Goal: Task Accomplishment & Management: Use online tool/utility

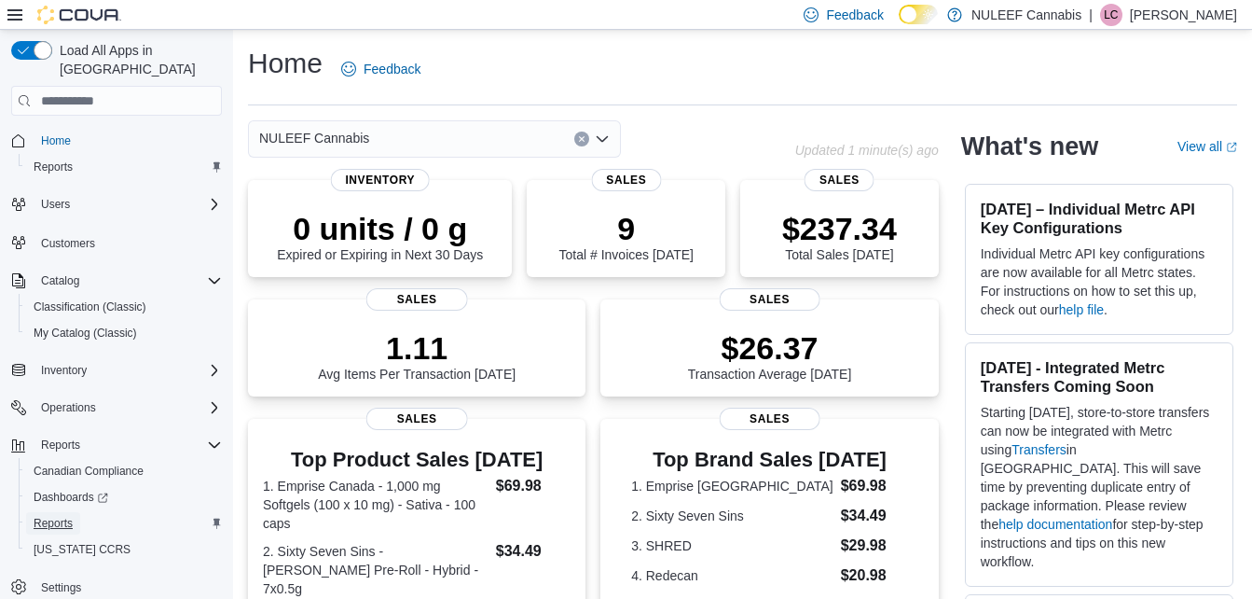
click at [52, 516] on span "Reports" at bounding box center [53, 523] width 39 height 15
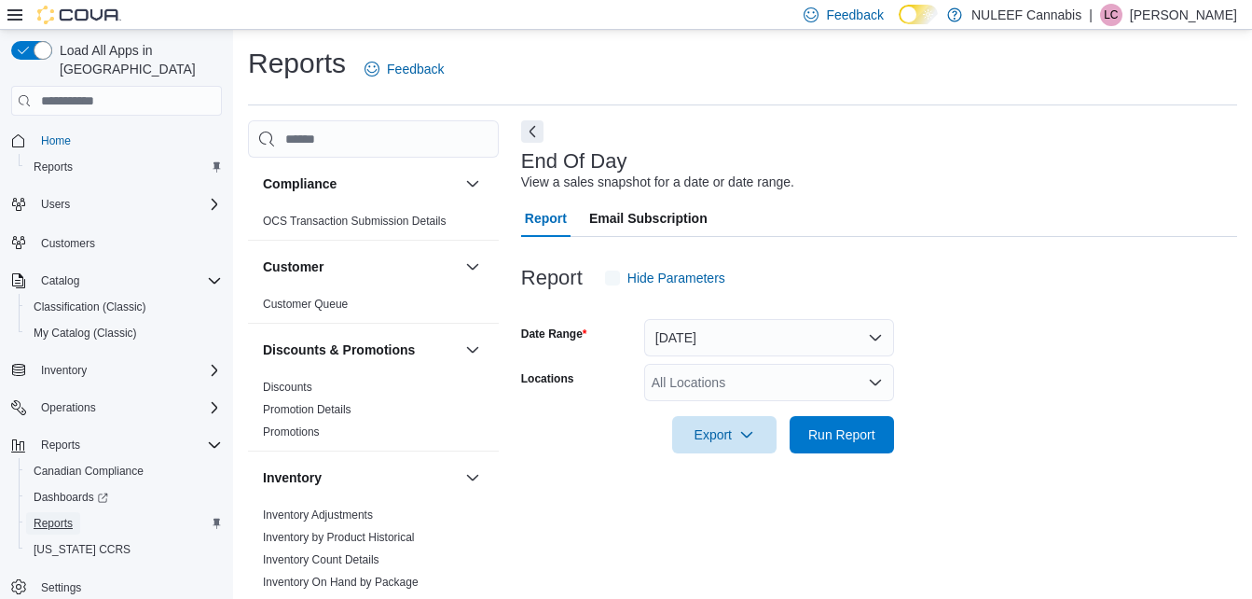
scroll to position [23, 0]
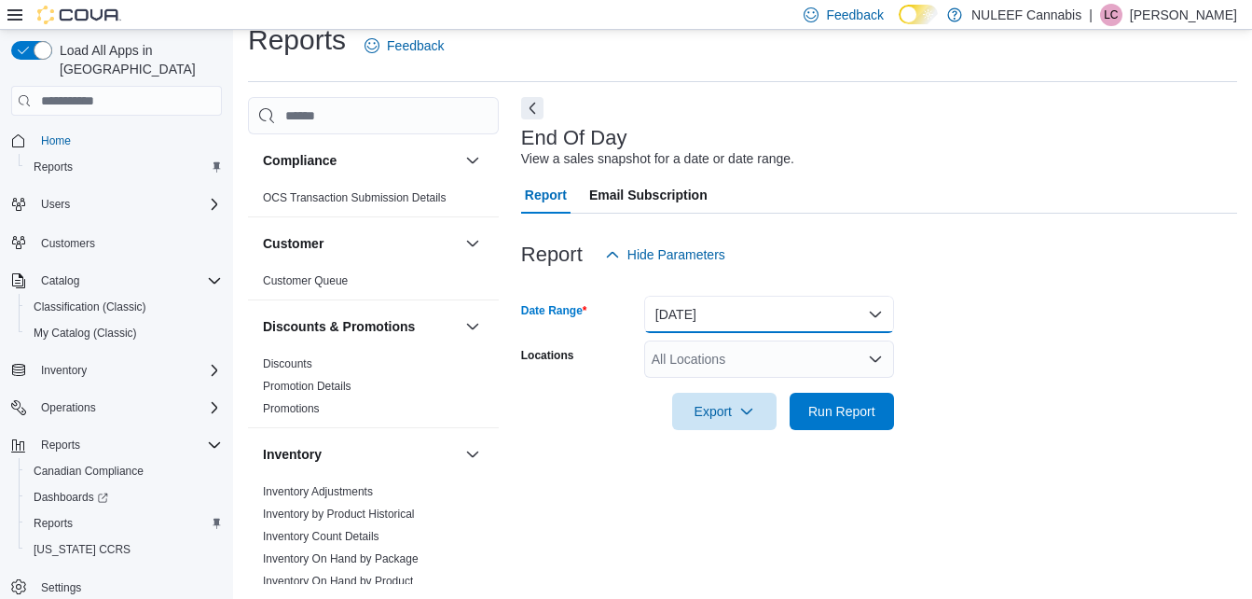
click at [866, 316] on button "[DATE]" at bounding box center [769, 314] width 250 height 37
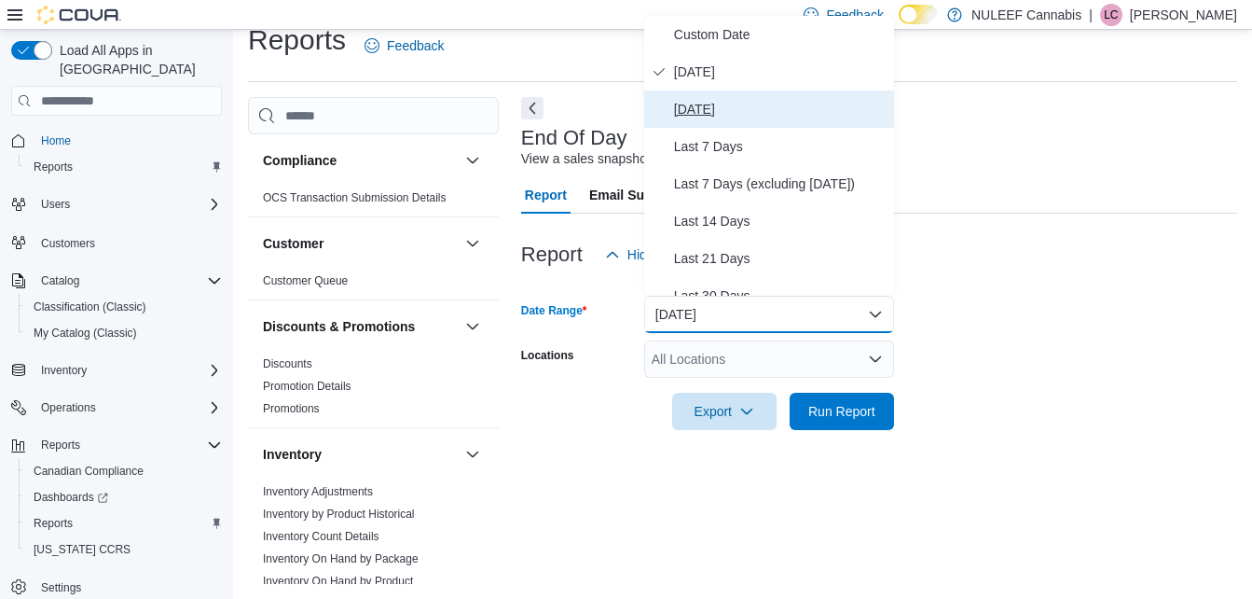
click at [728, 94] on button "[DATE]" at bounding box center [769, 108] width 250 height 37
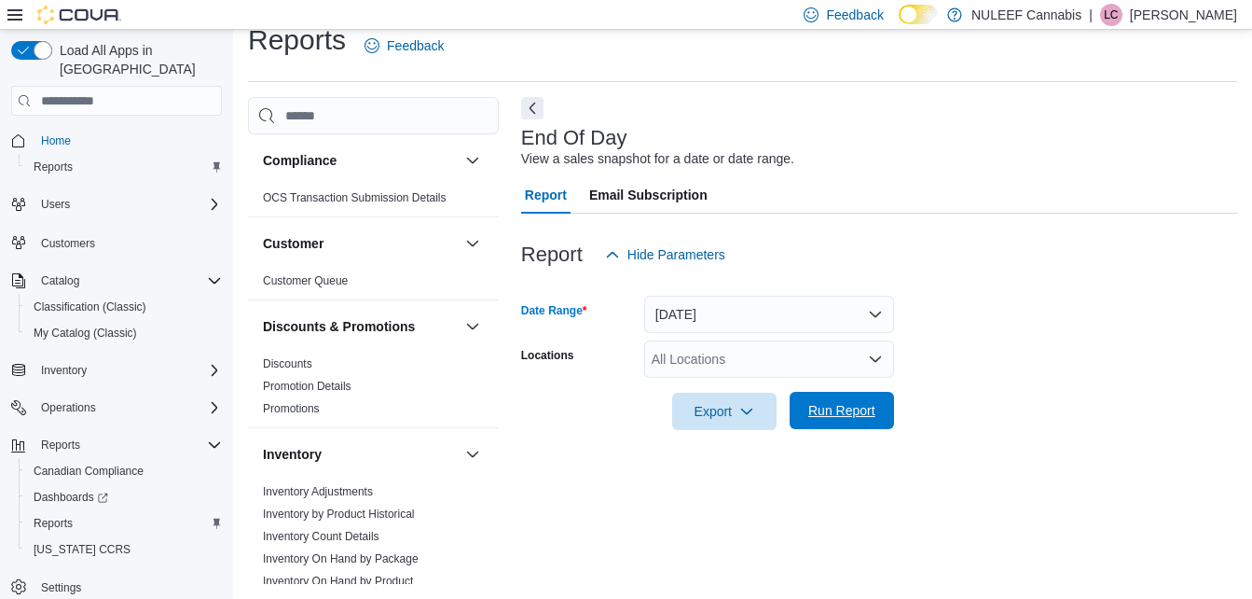
click at [818, 413] on span "Run Report" at bounding box center [842, 410] width 67 height 19
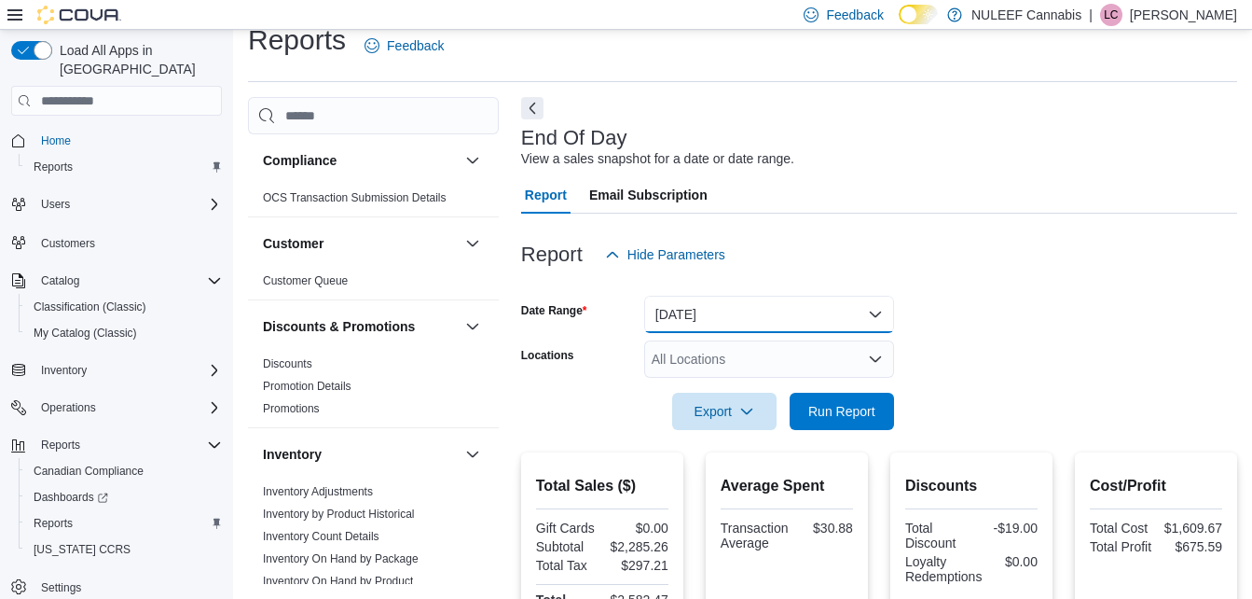
click at [815, 320] on button "[DATE]" at bounding box center [769, 314] width 250 height 37
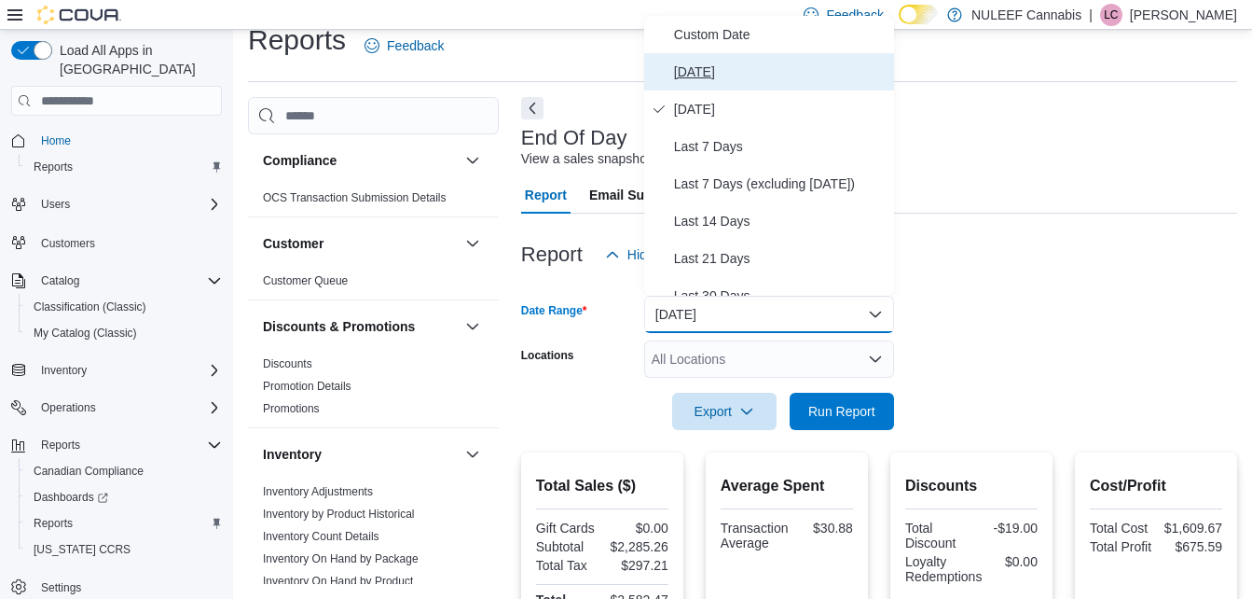
click at [700, 70] on span "[DATE]" at bounding box center [780, 72] width 213 height 22
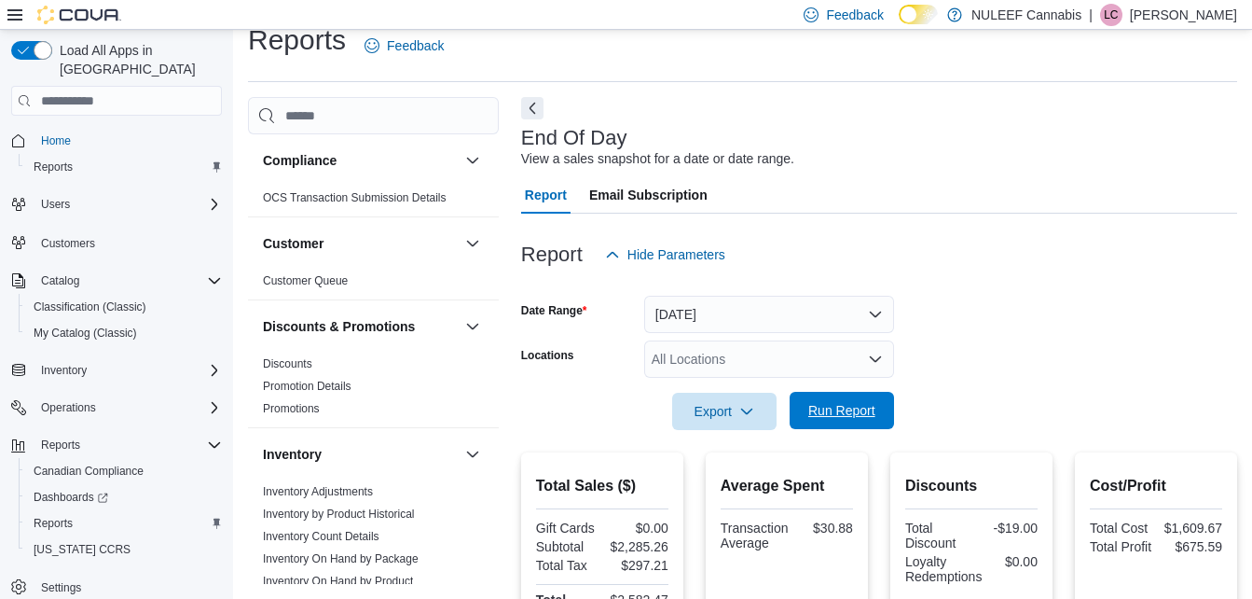
click at [822, 401] on span "Run Report" at bounding box center [842, 410] width 82 height 37
